Goal: Find specific page/section: Find specific page/section

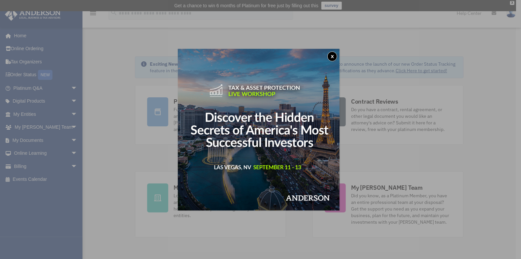
click at [332, 56] on button "x" at bounding box center [332, 56] width 10 height 10
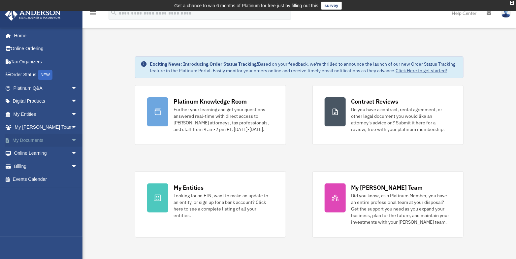
click at [71, 140] on span "arrow_drop_down" at bounding box center [77, 141] width 13 height 14
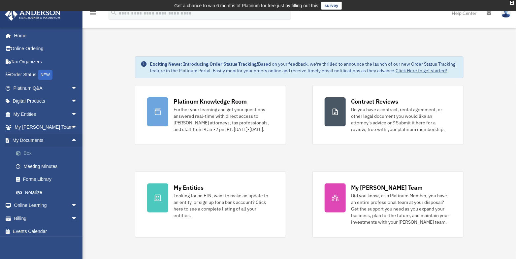
click at [29, 153] on link "Box" at bounding box center [48, 153] width 78 height 13
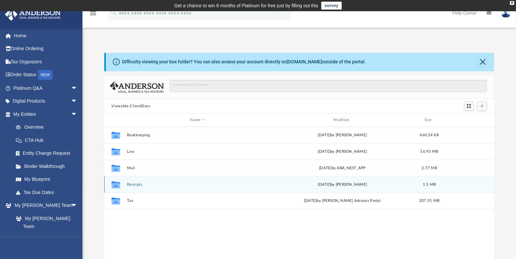
scroll to position [145, 385]
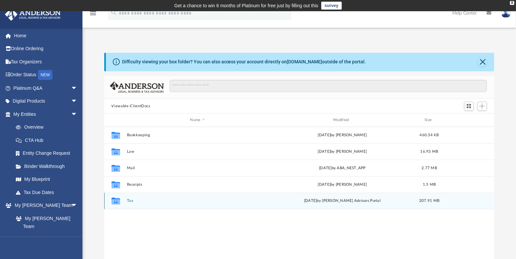
click at [321, 202] on div "[DATE] by [PERSON_NAME] Advisors Portal" at bounding box center [343, 201] width 142 height 6
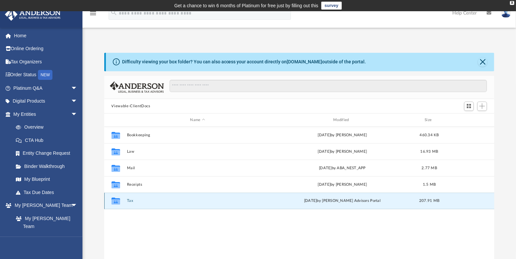
click at [320, 202] on div "[DATE] by [PERSON_NAME] Advisors Portal" at bounding box center [343, 201] width 142 height 6
click at [320, 201] on div "[DATE] by [PERSON_NAME] Advisors Portal" at bounding box center [343, 201] width 142 height 6
click at [119, 202] on icon "grid" at bounding box center [115, 201] width 9 height 5
click at [132, 201] on button "Tax" at bounding box center [198, 201] width 142 height 4
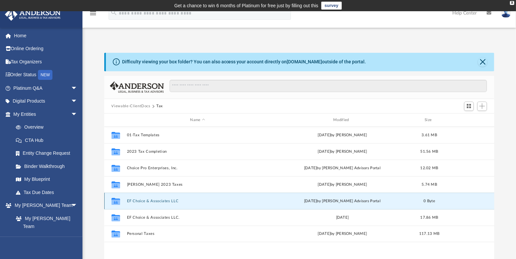
click at [129, 201] on button "EF Choice & Associates LLC" at bounding box center [198, 201] width 142 height 4
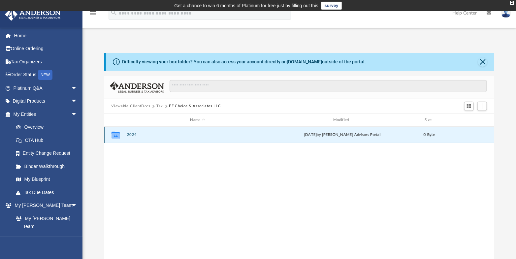
click at [137, 135] on button "2024" at bounding box center [198, 135] width 142 height 4
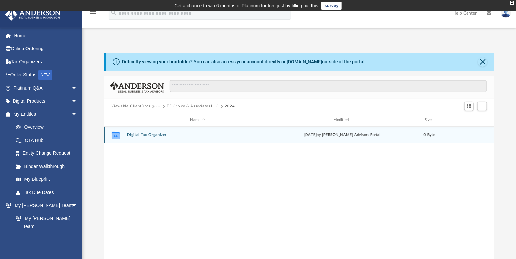
click at [117, 135] on icon "grid" at bounding box center [115, 135] width 9 height 7
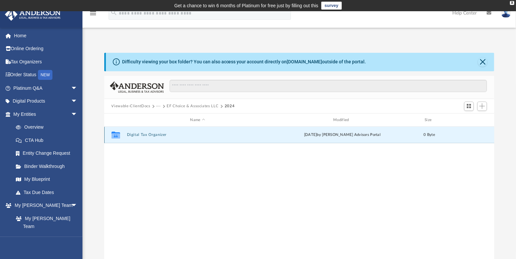
click at [149, 134] on button "Digital Tax Organizer" at bounding box center [198, 135] width 142 height 4
